Goal: Ask a question: Seek information or help from site administrators or community

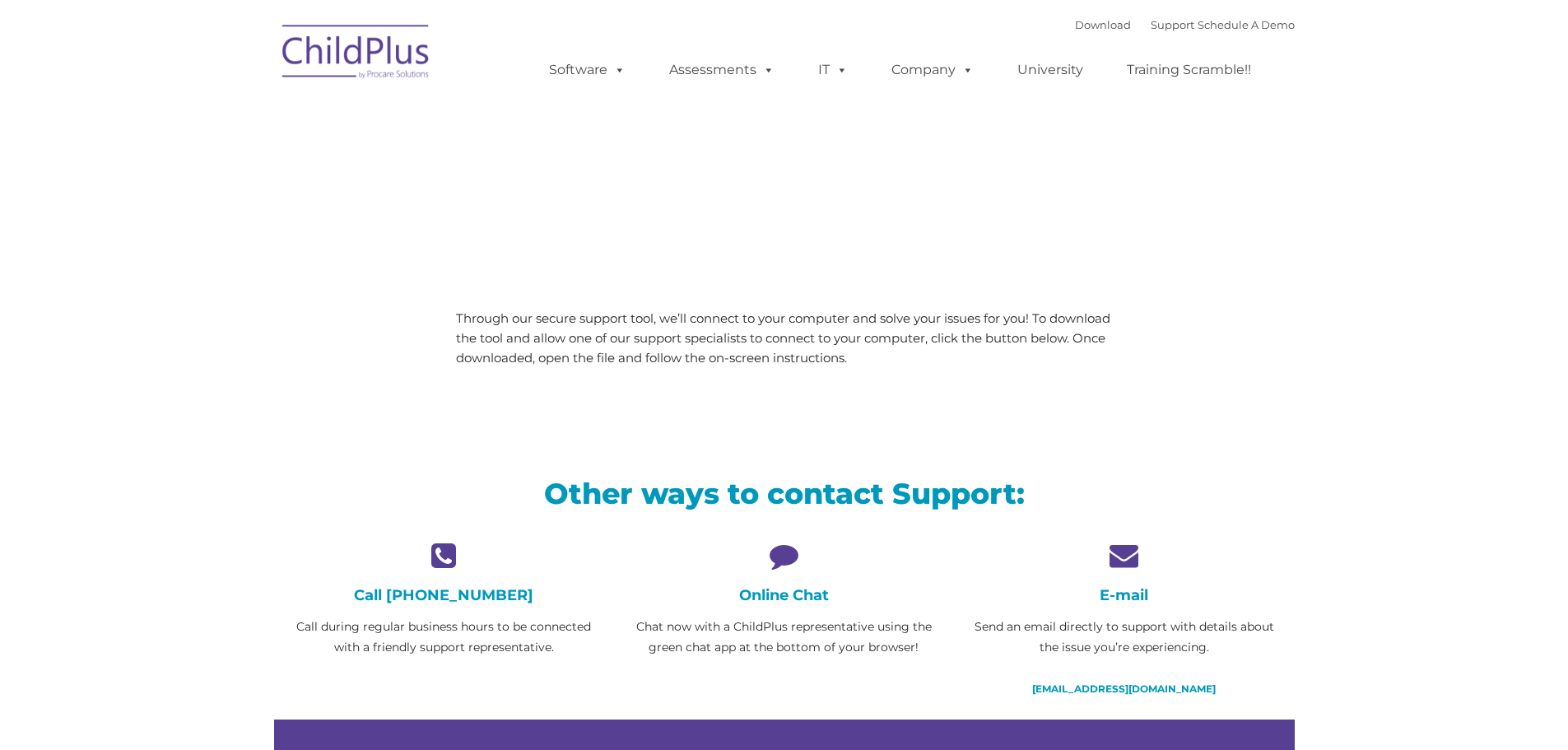
type input ""
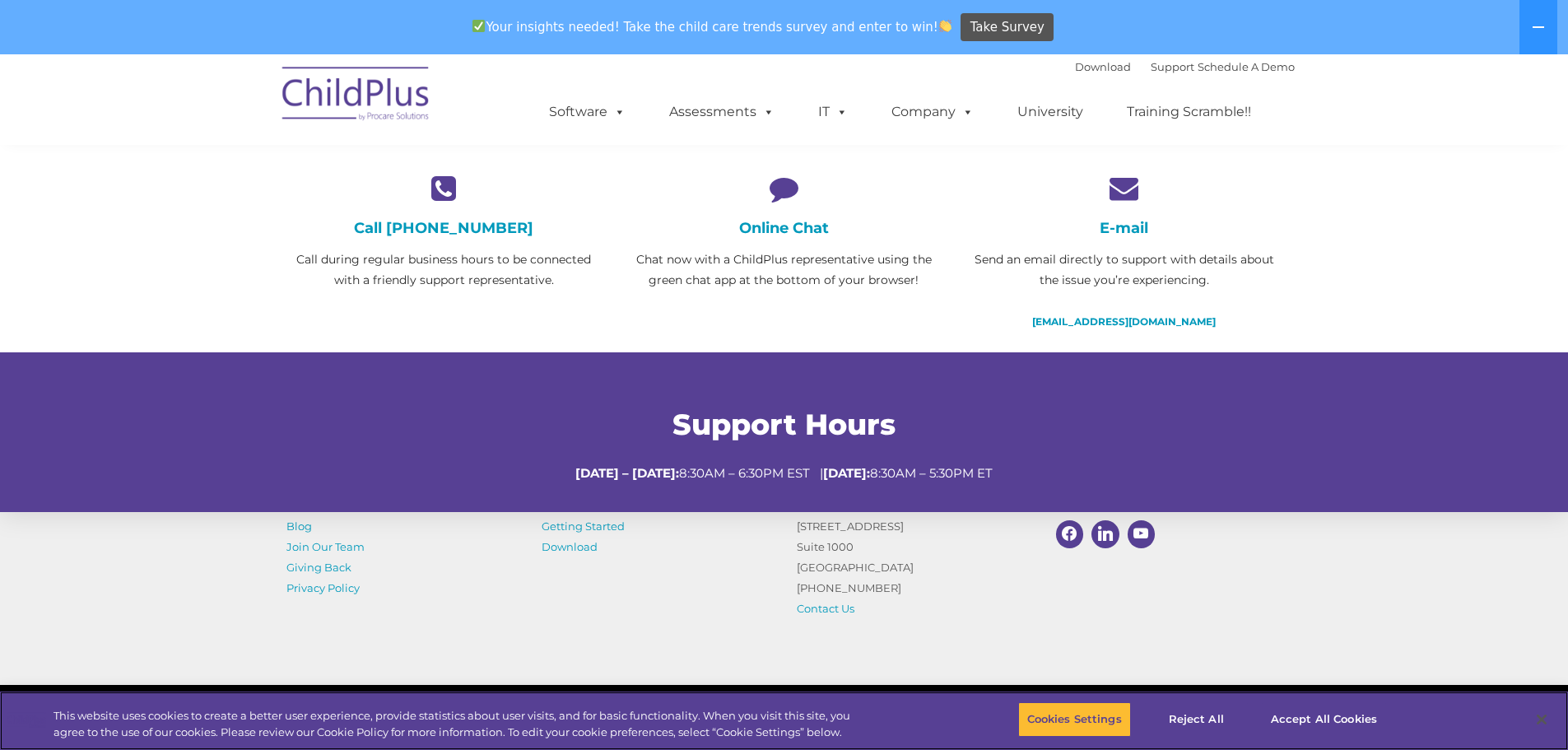
scroll to position [439, 0]
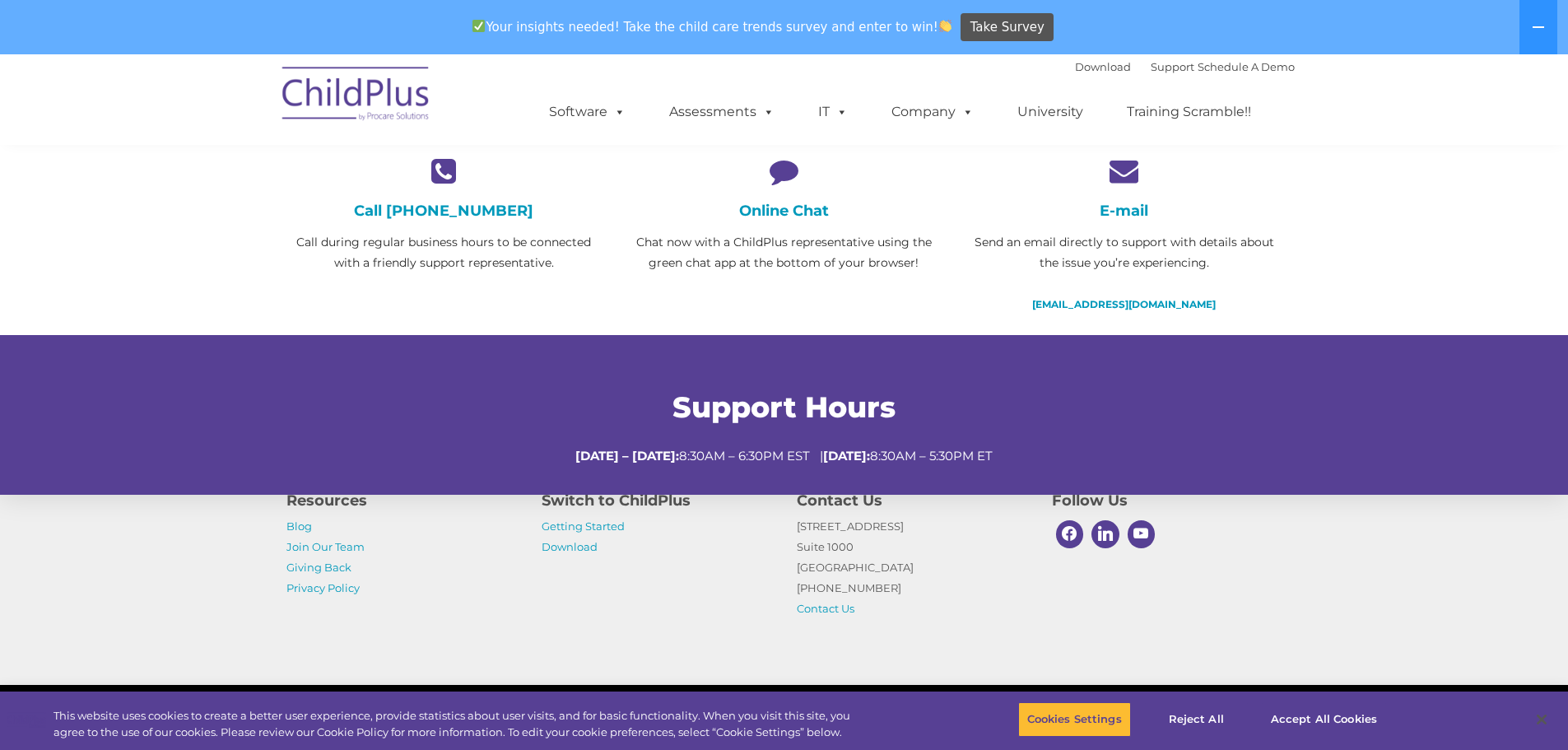
click at [776, 178] on icon at bounding box center [783, 170] width 315 height 29
click at [780, 218] on h4 "Online Chat" at bounding box center [783, 210] width 315 height 18
click at [784, 250] on p "Chat now with a ChildPlus representative using the green chat app at the bottom…" at bounding box center [783, 252] width 315 height 41
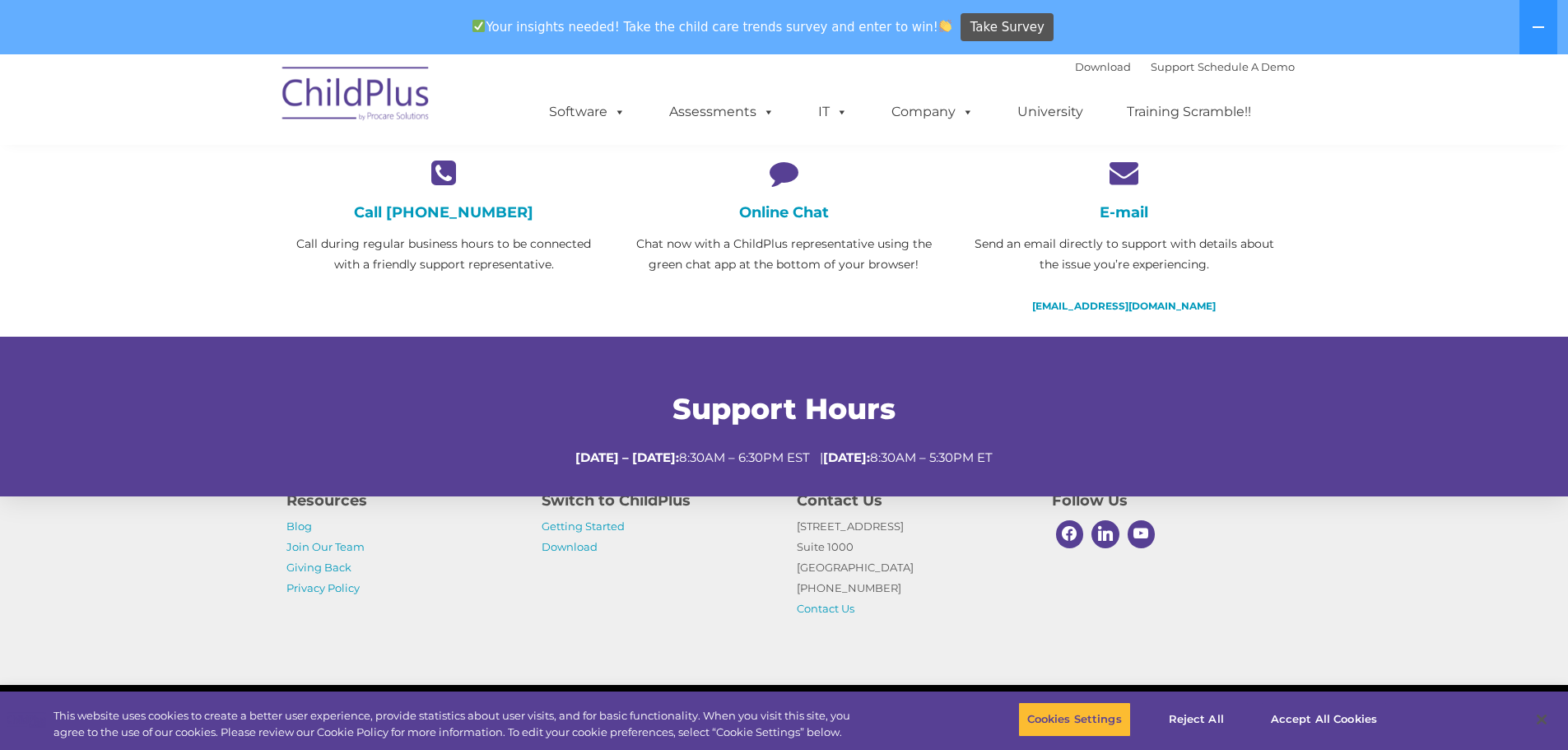
scroll to position [0, 0]
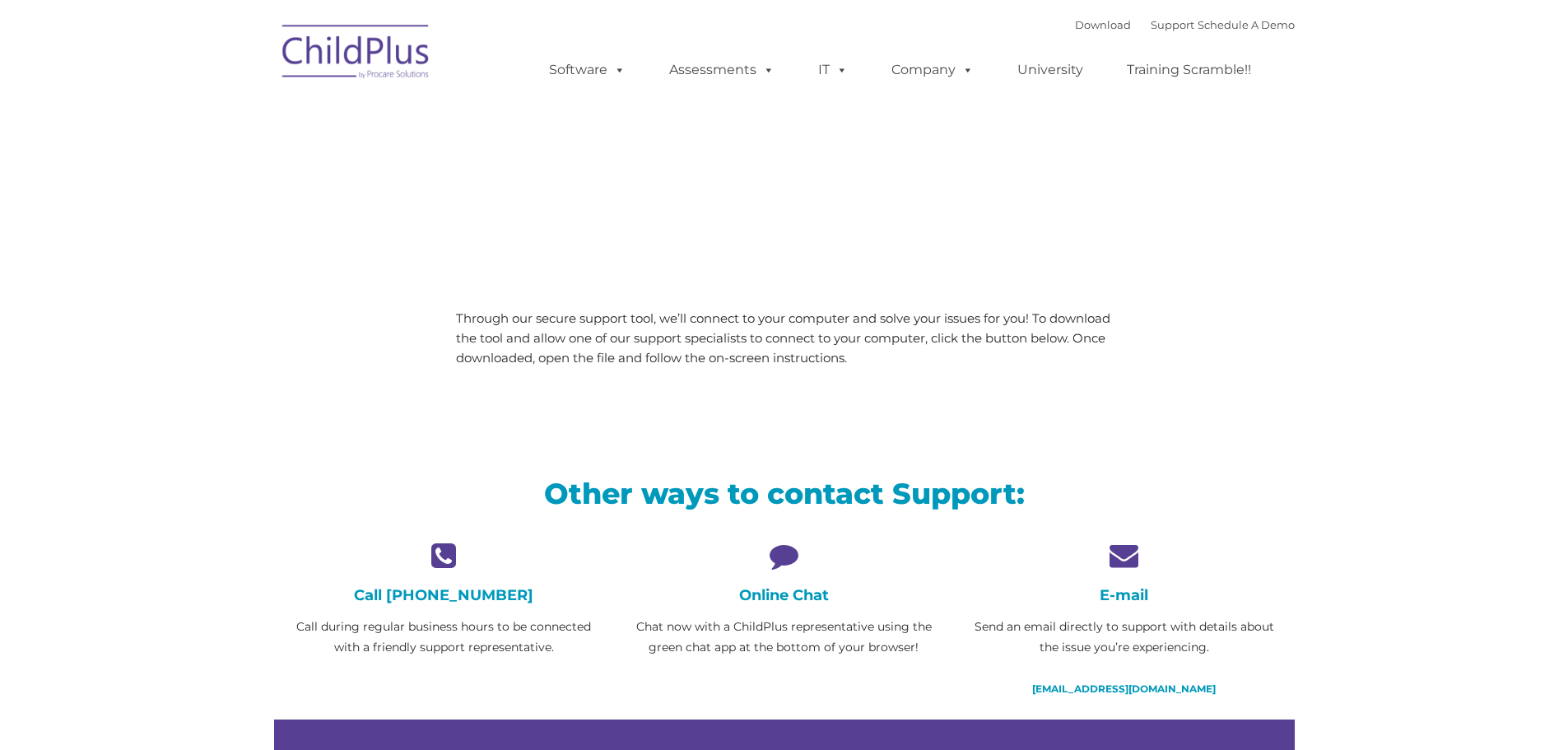
type input ""
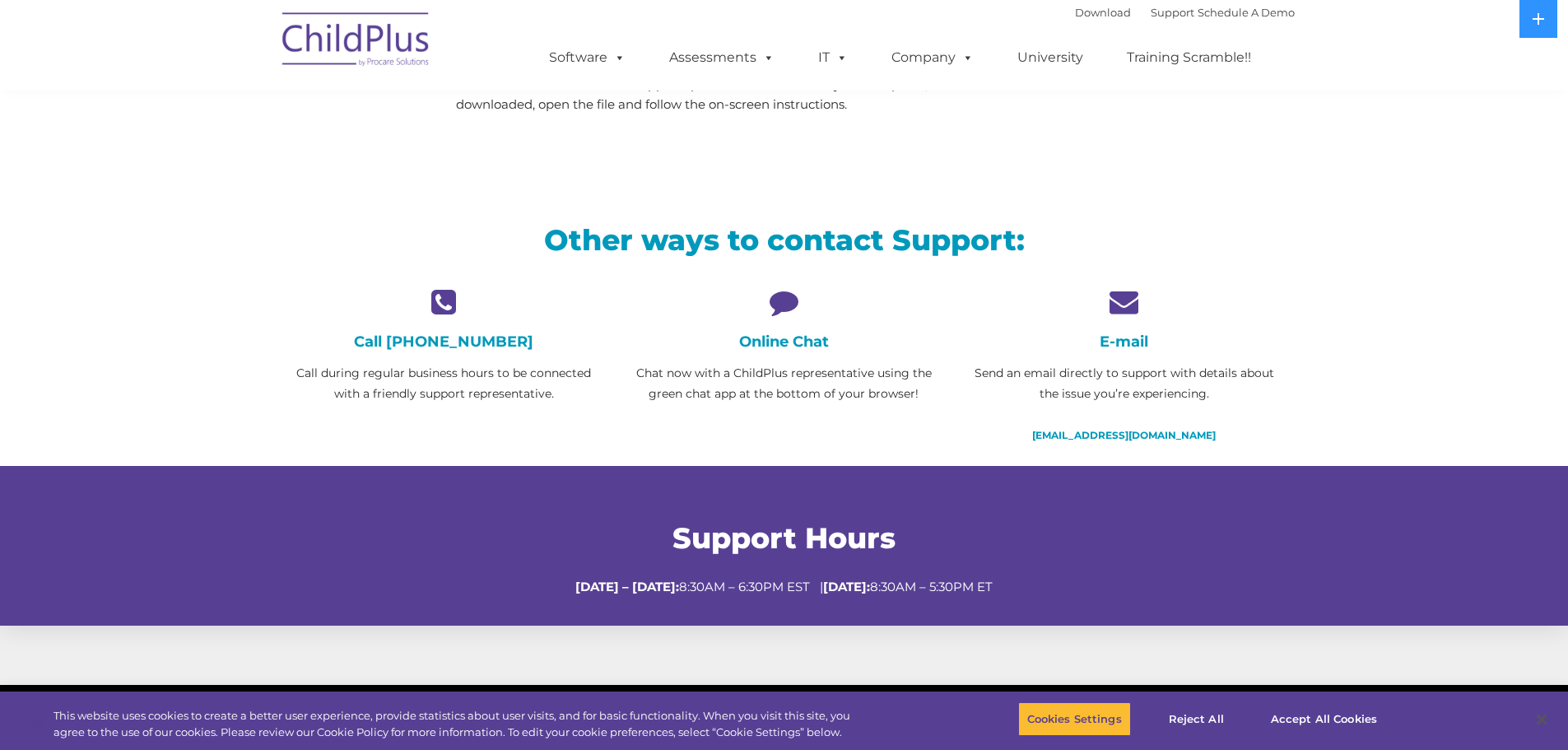
scroll to position [260, 0]
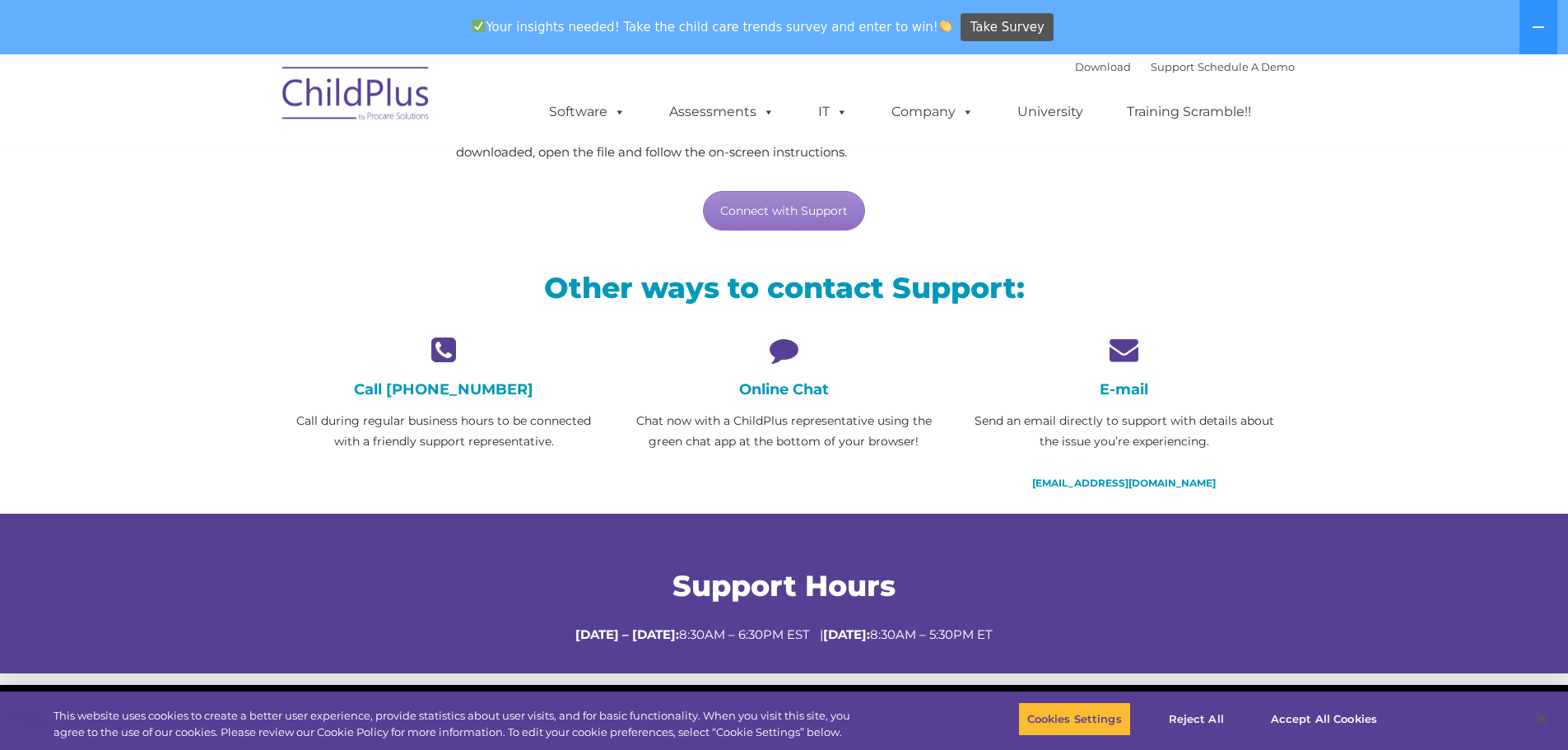
click at [794, 336] on icon at bounding box center [783, 350] width 315 height 29
drag, startPoint x: 797, startPoint y: 210, endPoint x: 813, endPoint y: 218, distance: 17.9
click at [797, 210] on link "Connect with Support" at bounding box center [784, 210] width 162 height 39
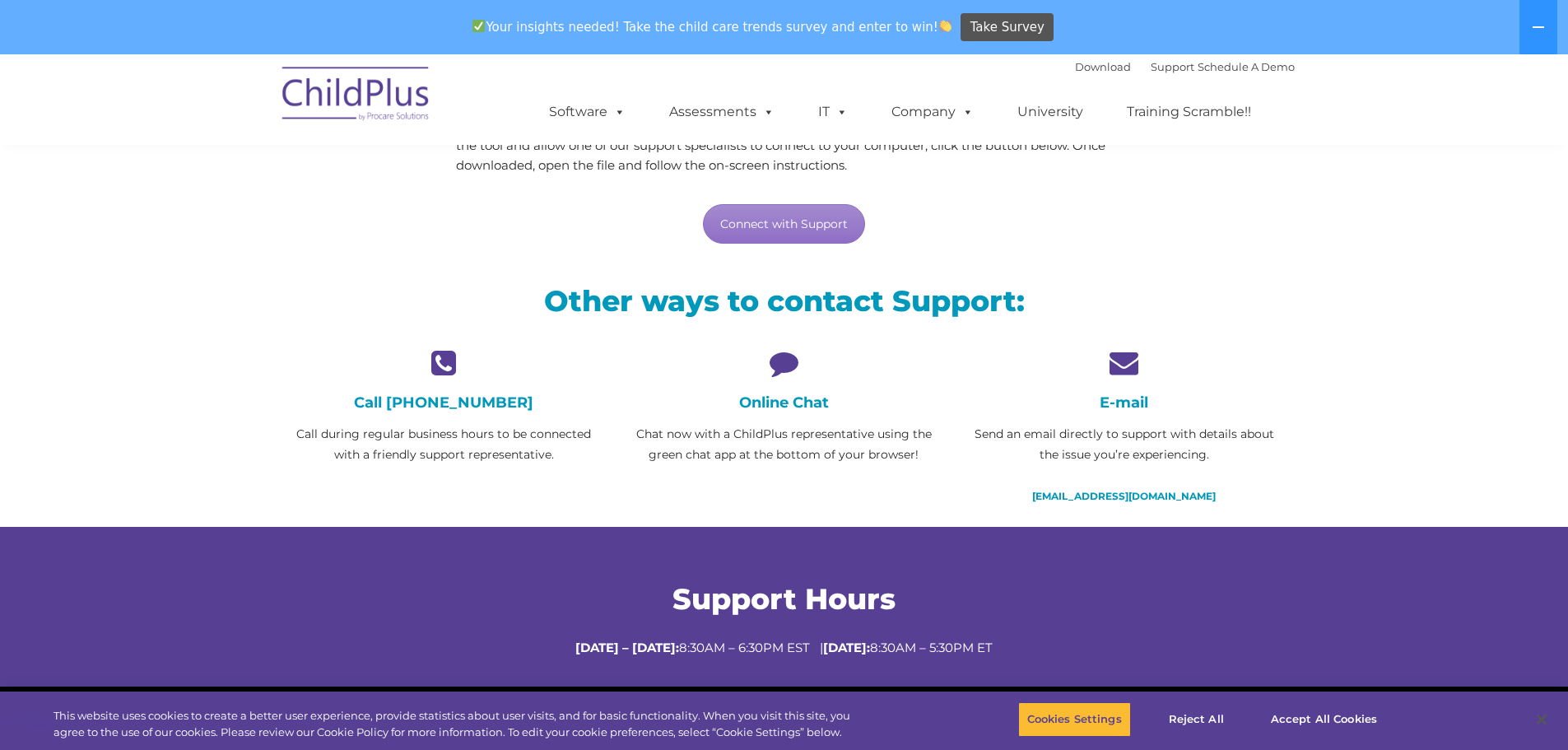
scroll to position [249, 0]
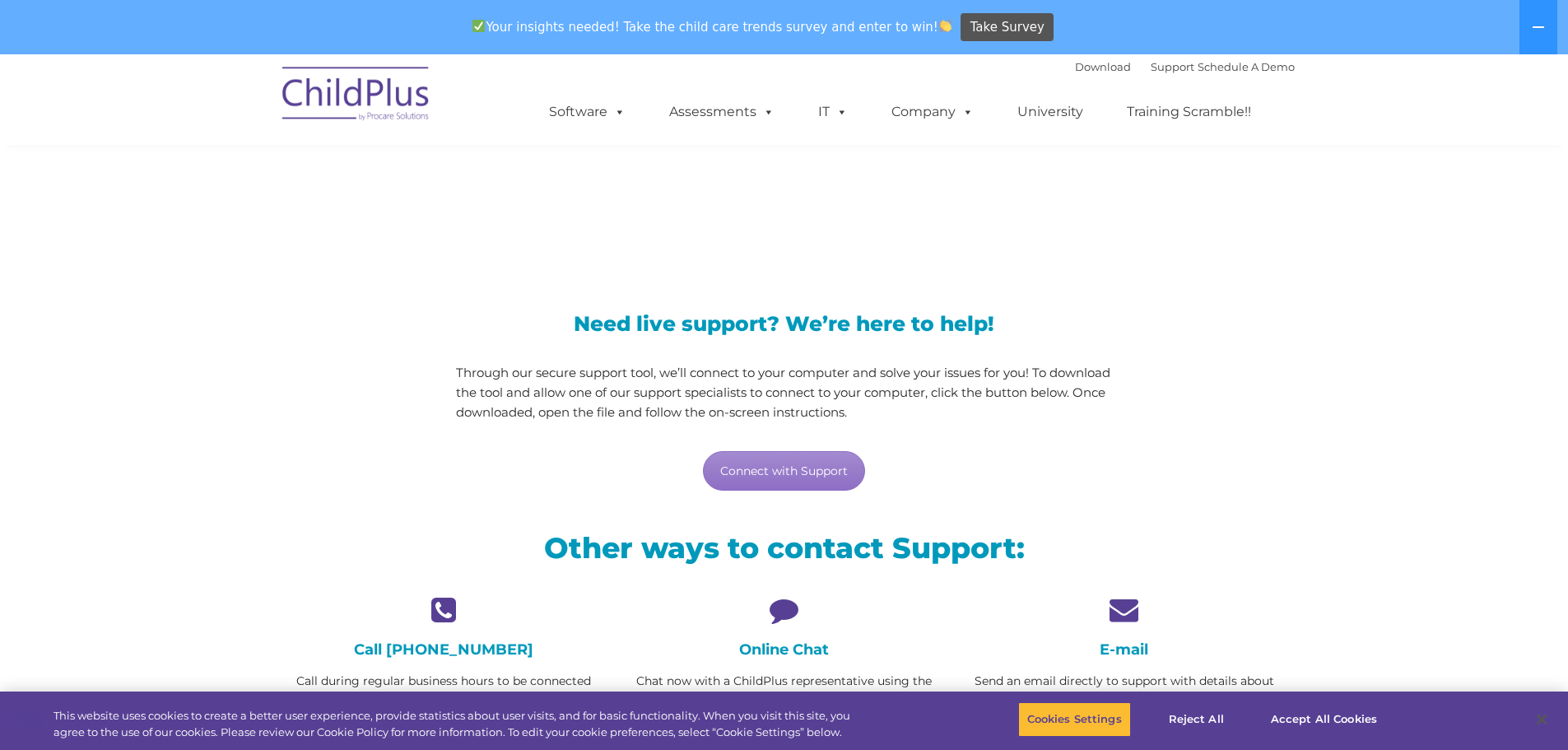
scroll to position [247, 0]
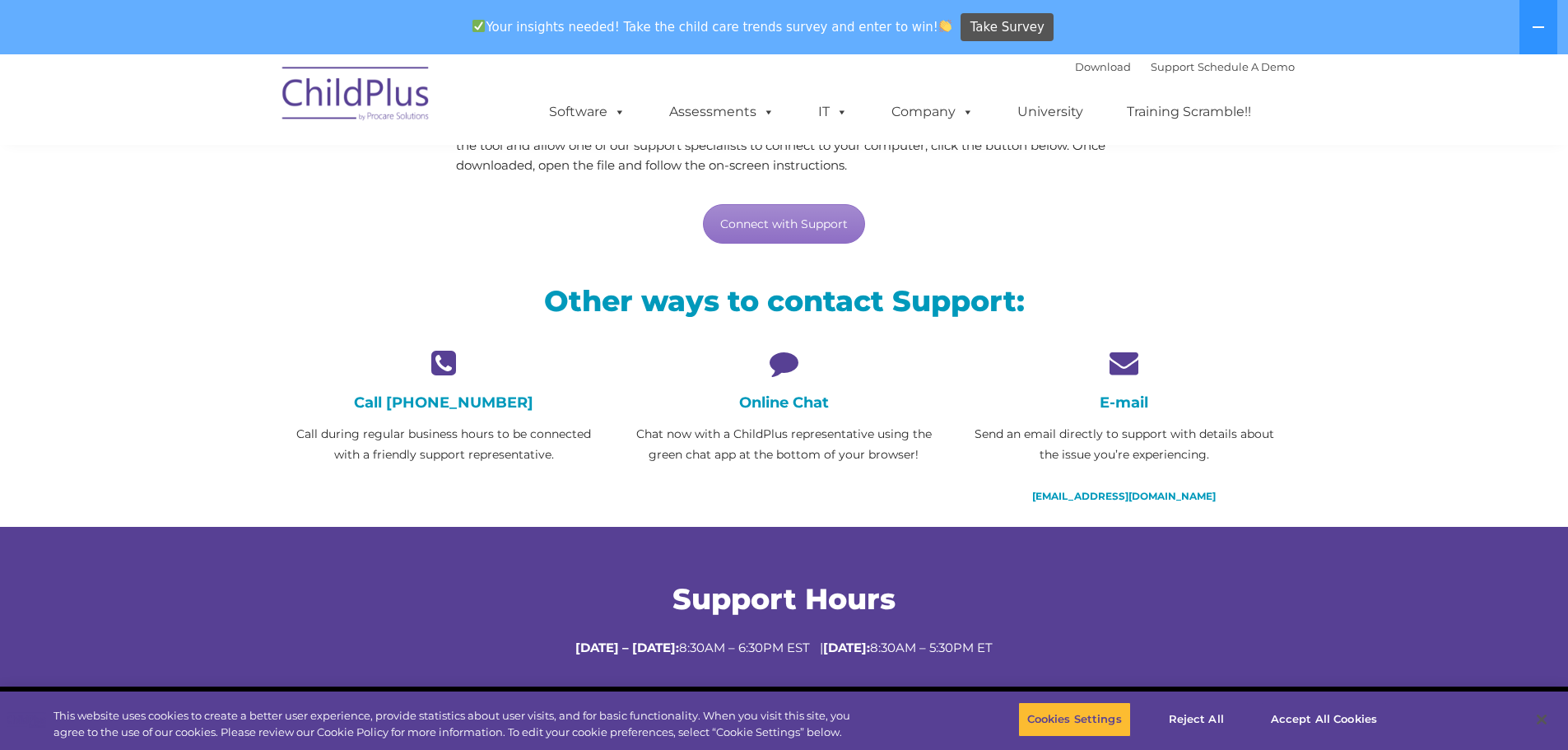
click at [788, 357] on icon at bounding box center [783, 362] width 315 height 29
click at [788, 234] on link "Connect with Support" at bounding box center [784, 224] width 162 height 39
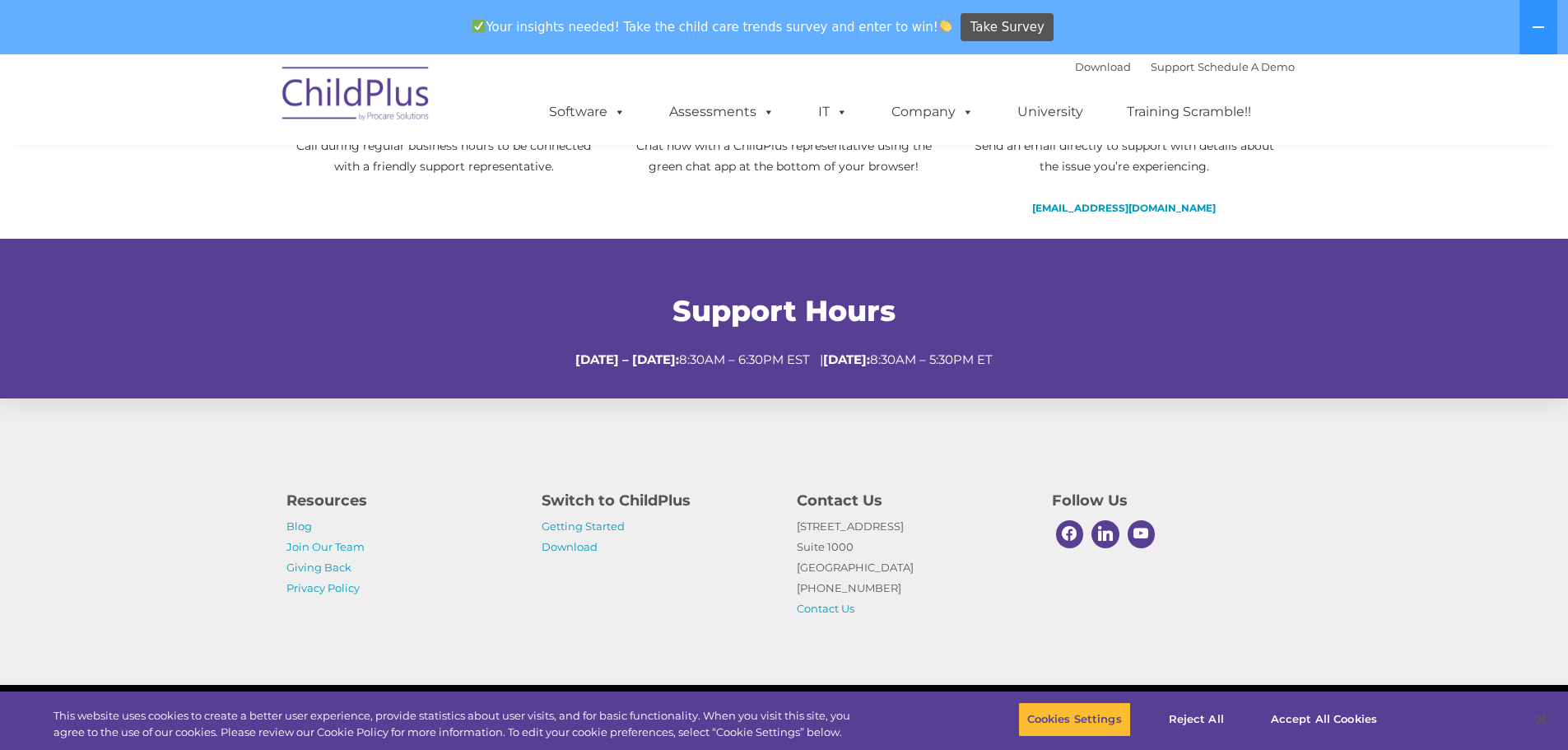
scroll to position [0, 0]
